Goal: Information Seeking & Learning: Learn about a topic

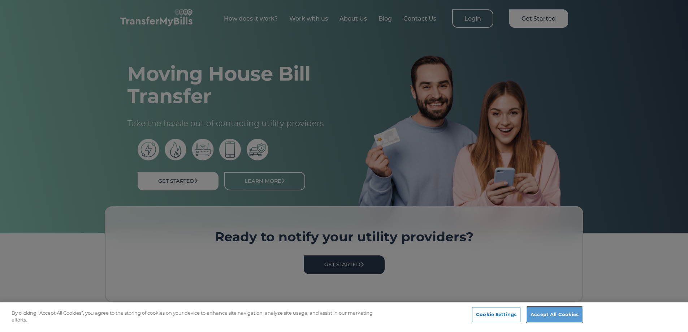
click at [561, 318] on button "Accept All Cookies" at bounding box center [555, 314] width 56 height 15
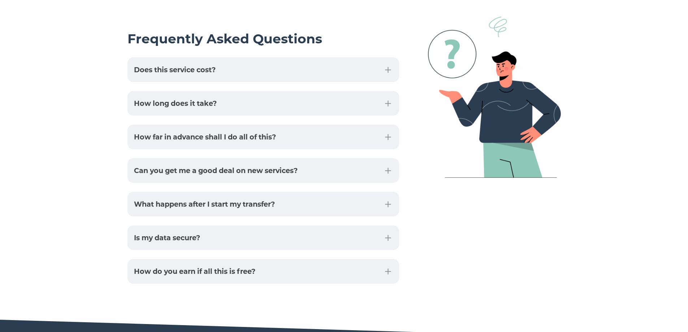
scroll to position [1764, 0]
click at [339, 57] on button "Does this service cost?" at bounding box center [264, 69] width 272 height 25
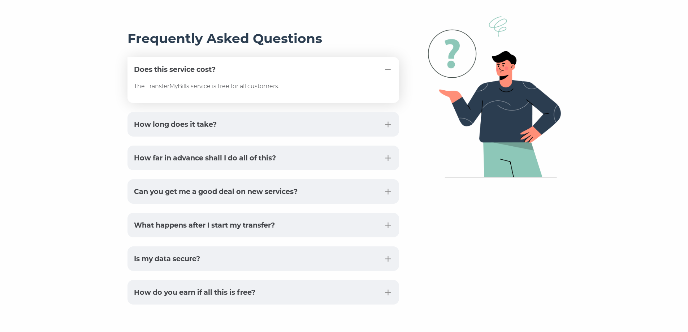
click at [296, 112] on button "How long does it take?" at bounding box center [264, 124] width 272 height 25
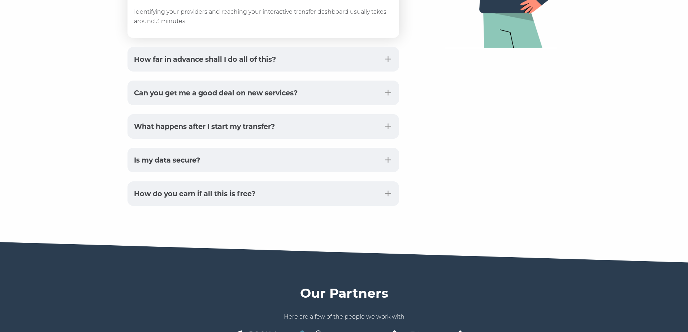
scroll to position [1894, 0]
click at [358, 47] on button "How far in advance shall I do all of this?" at bounding box center [264, 59] width 272 height 25
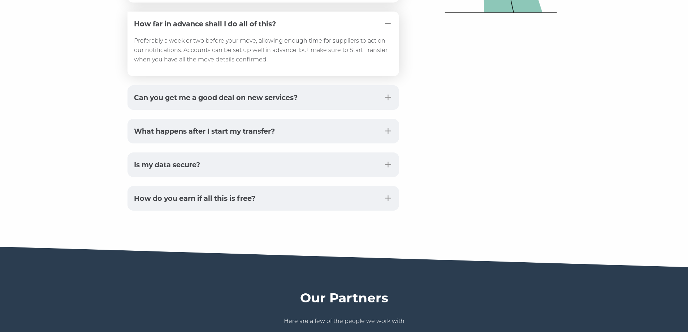
scroll to position [1929, 0]
click at [331, 85] on button "Can you get me a good deal on new services?" at bounding box center [264, 97] width 272 height 25
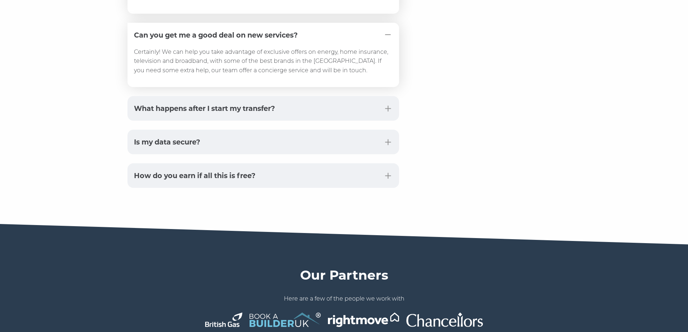
scroll to position [1992, 0]
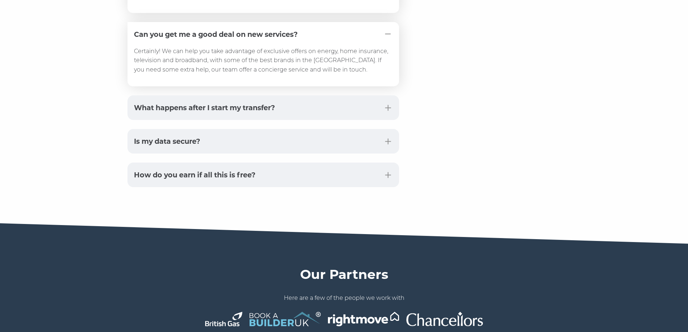
click at [331, 95] on button "What happens after I start my transfer?" at bounding box center [264, 107] width 272 height 25
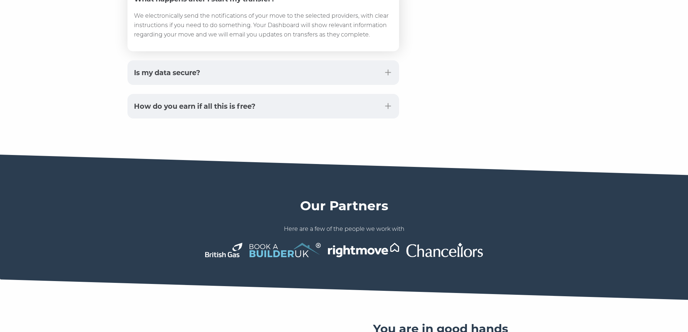
scroll to position [2101, 0]
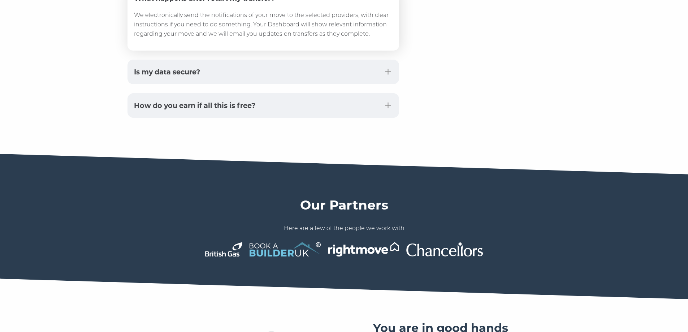
click at [360, 60] on button "Is my data secure?" at bounding box center [264, 72] width 272 height 25
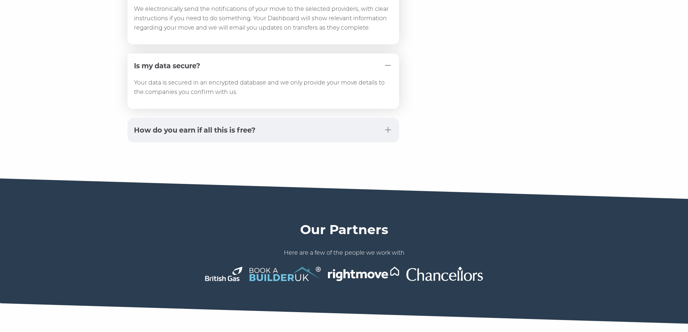
scroll to position [2109, 0]
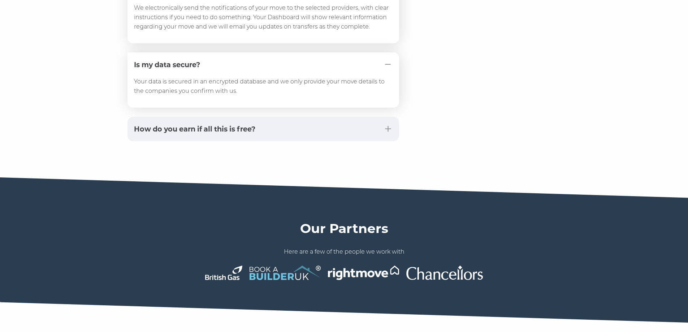
click at [302, 119] on button "How do you earn if all this is free?" at bounding box center [264, 129] width 272 height 25
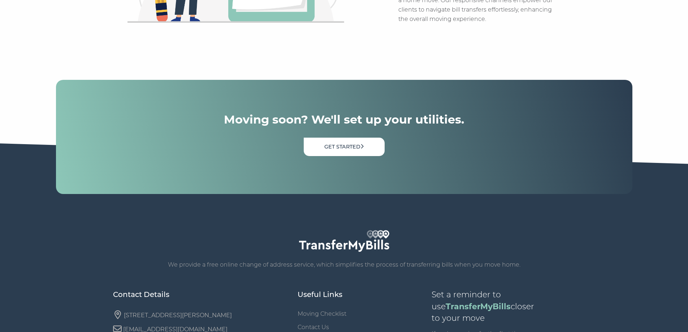
scroll to position [2613, 0]
